Goal: Information Seeking & Learning: Learn about a topic

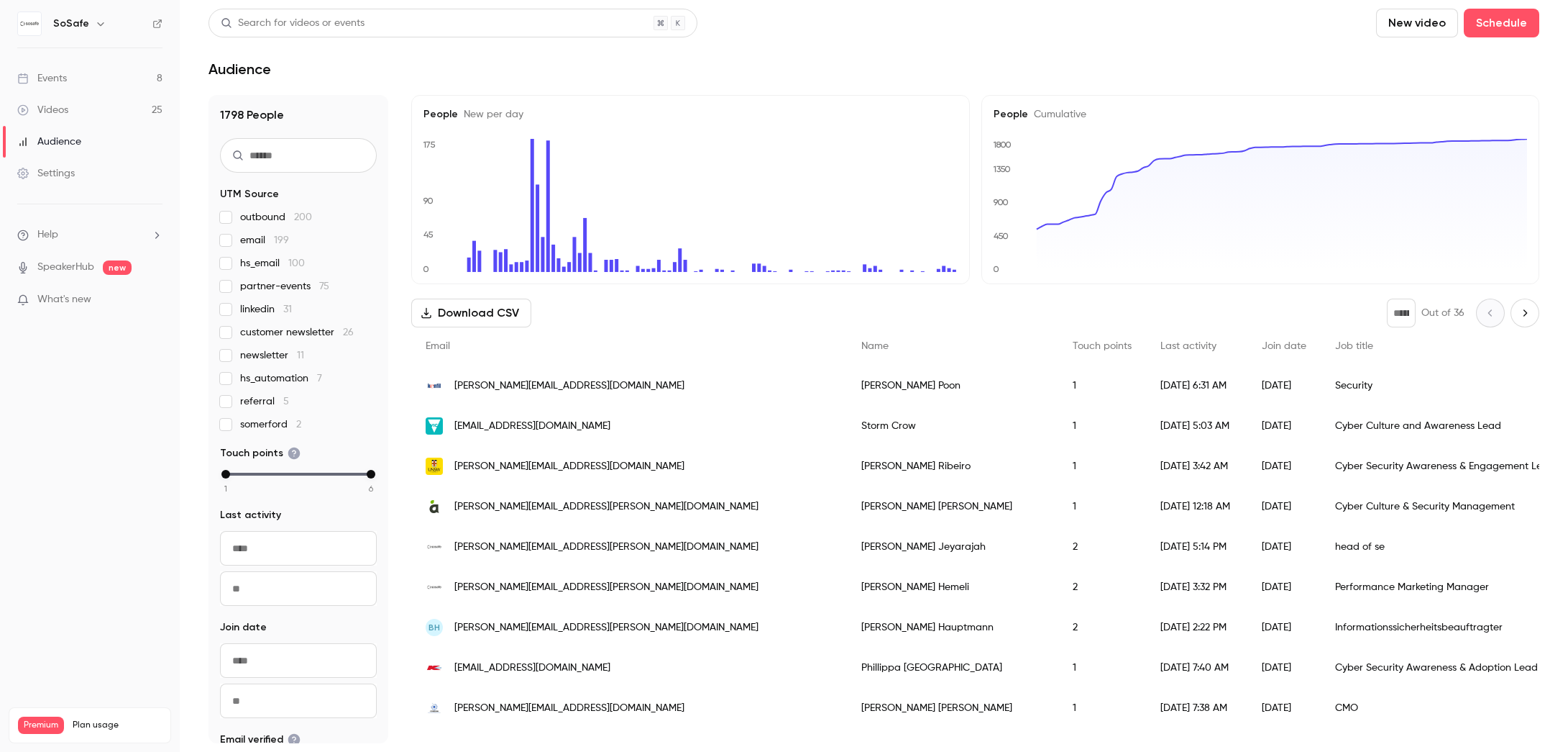
click at [76, 76] on link "Events 8" at bounding box center [90, 78] width 180 height 32
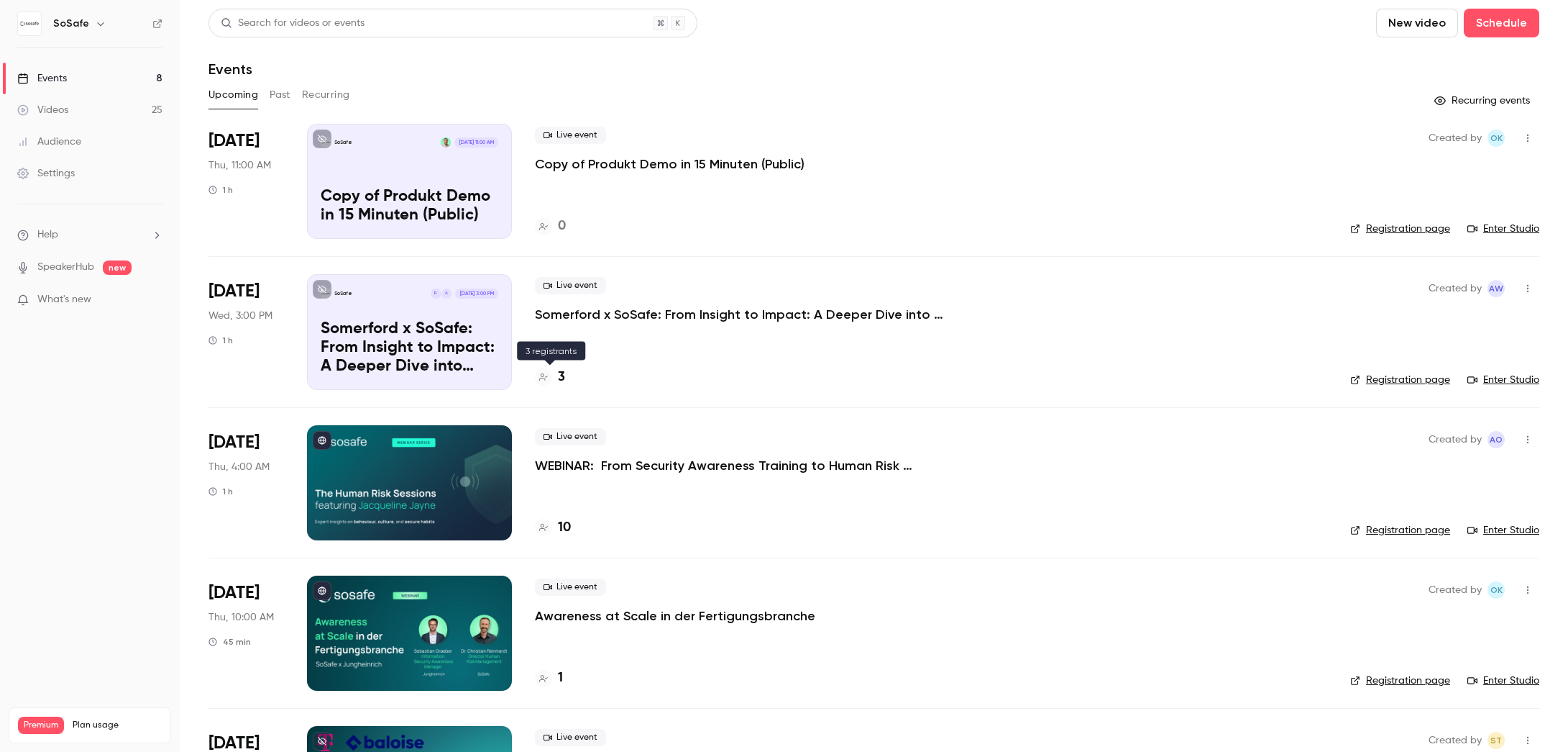
click at [559, 378] on h4 "3" at bounding box center [561, 376] width 7 height 19
